Goal: Information Seeking & Learning: Learn about a topic

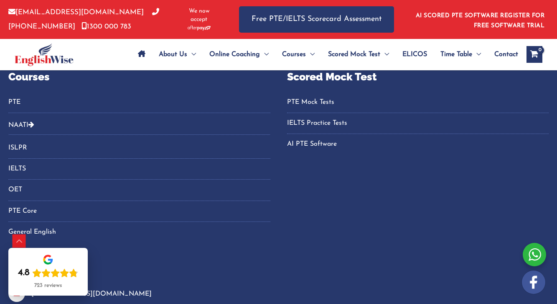
scroll to position [1155, 0]
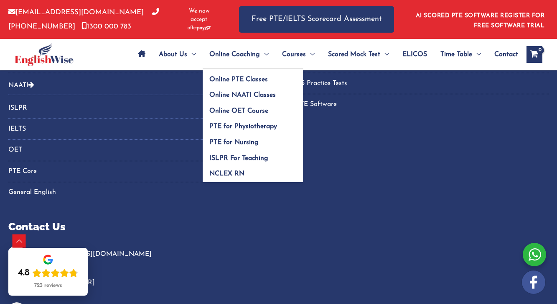
click at [220, 51] on span "Online Coaching" at bounding box center [234, 54] width 51 height 29
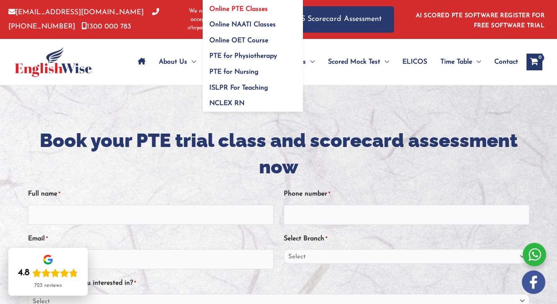
click at [230, 6] on span "Online PTE Classes" at bounding box center [238, 8] width 59 height 7
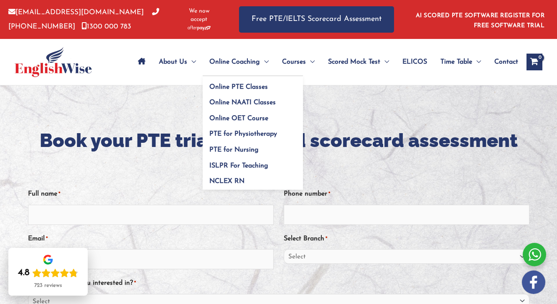
click at [209, 51] on span "Online Coaching" at bounding box center [234, 61] width 51 height 29
click at [216, 84] on span "Online PTE Classes" at bounding box center [238, 87] width 59 height 7
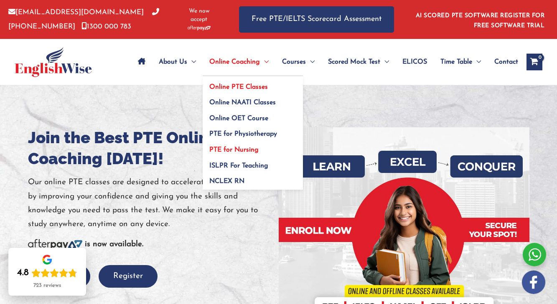
click at [223, 146] on span "PTE for Nursing" at bounding box center [233, 149] width 49 height 7
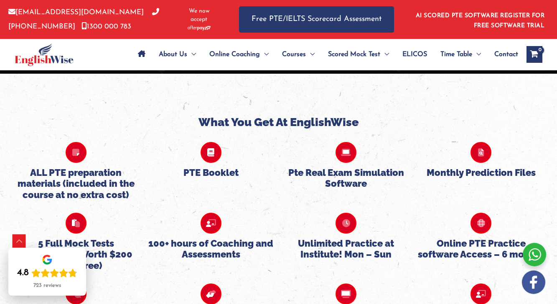
scroll to position [1907, 0]
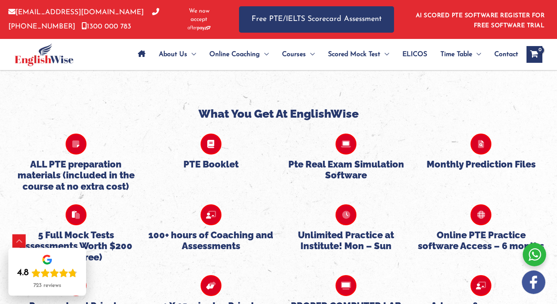
click at [74, 143] on icon at bounding box center [76, 143] width 21 height 21
click at [67, 169] on h5 "ALL PTE preparation materials (included in the course at no extra cost)" at bounding box center [76, 174] width 127 height 33
click at [76, 134] on icon at bounding box center [76, 143] width 21 height 21
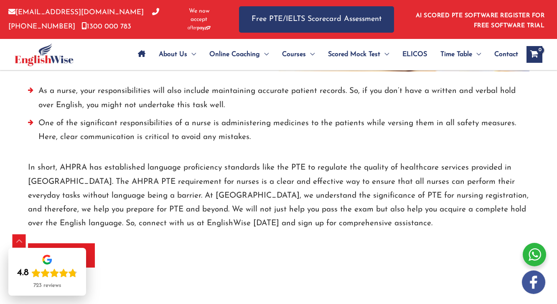
scroll to position [1309, 0]
